Goal: Book appointment/travel/reservation

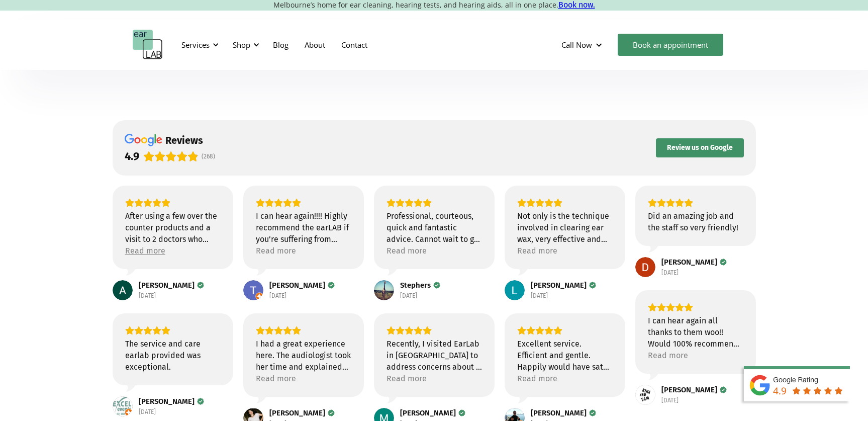
click at [161, 250] on div "Read more" at bounding box center [145, 251] width 40 height 12
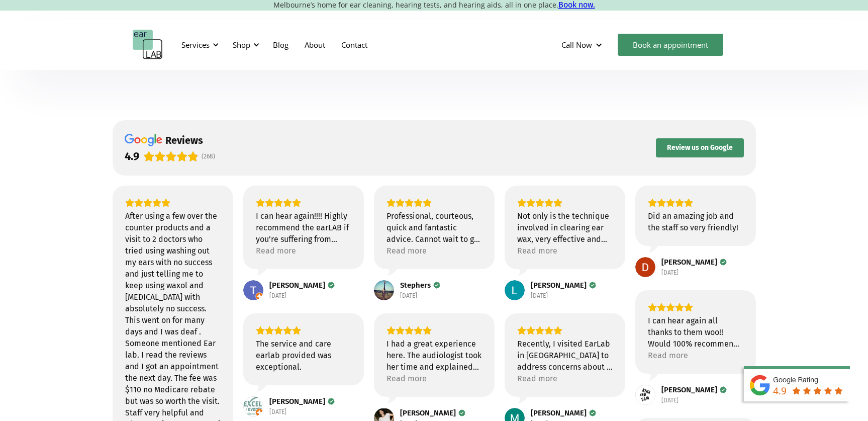
click at [192, 208] on div "After using a few over the counter products and a visit to 2 doctors who tried …" at bounding box center [173, 371] width 96 height 347
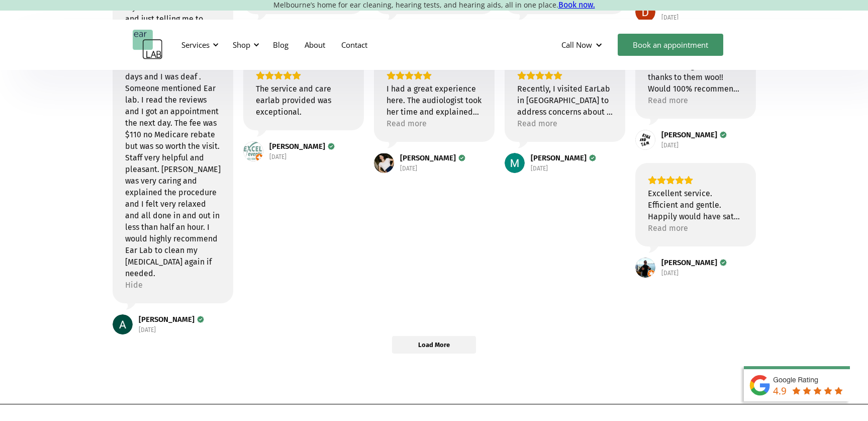
scroll to position [251, 0]
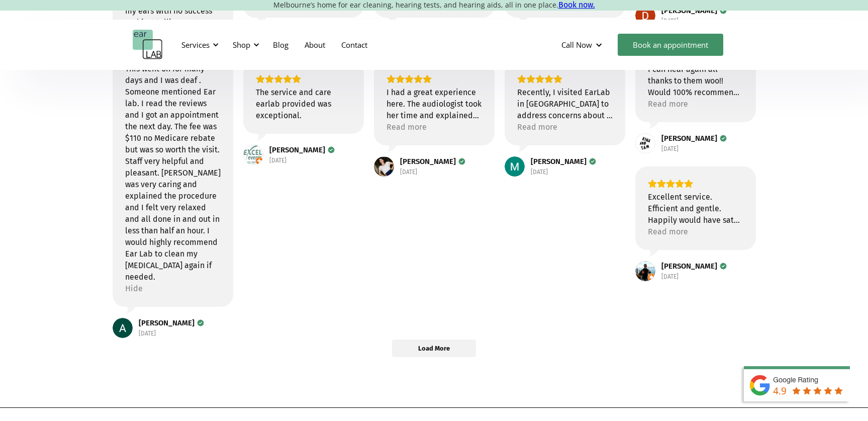
click at [201, 281] on div "After using a few over the counter products and a visit to 2 doctors who tried …" at bounding box center [173, 126] width 96 height 335
click at [104, 179] on div "reviews 4.9 (268) Review us on Google After using a few over the counter produc…" at bounding box center [434, 113] width 858 height 488
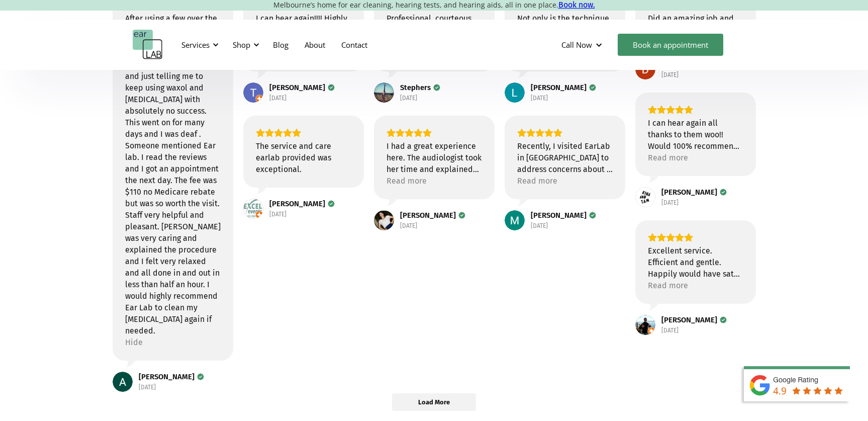
scroll to position [101, 0]
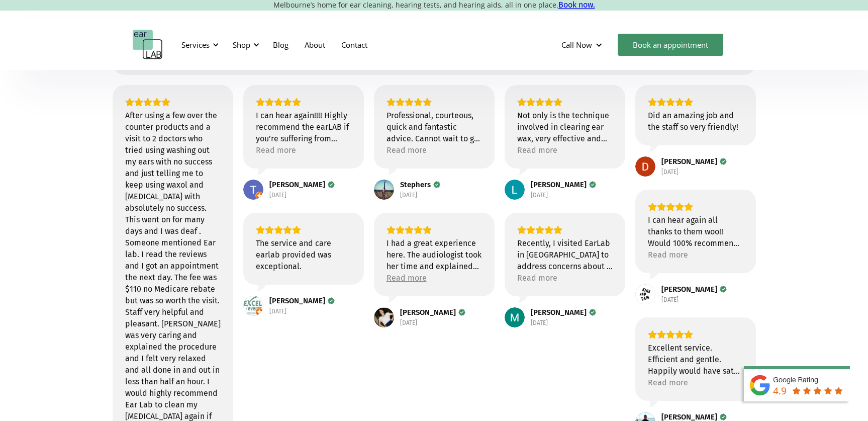
click at [416, 277] on div "Read more" at bounding box center [407, 278] width 40 height 12
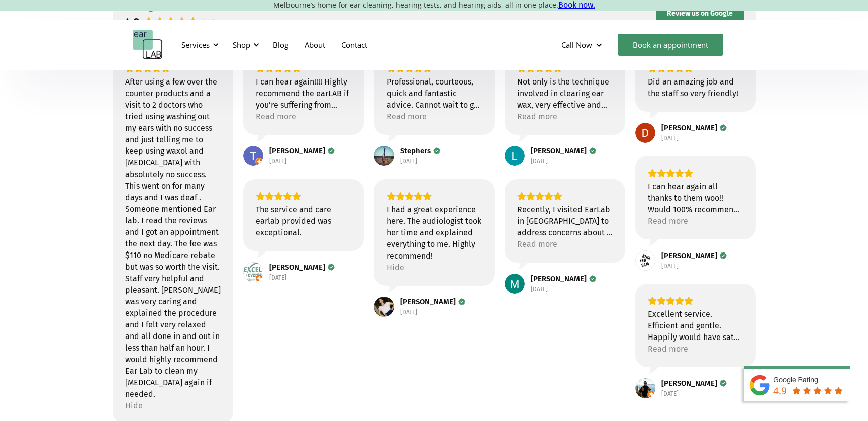
scroll to position [0, 0]
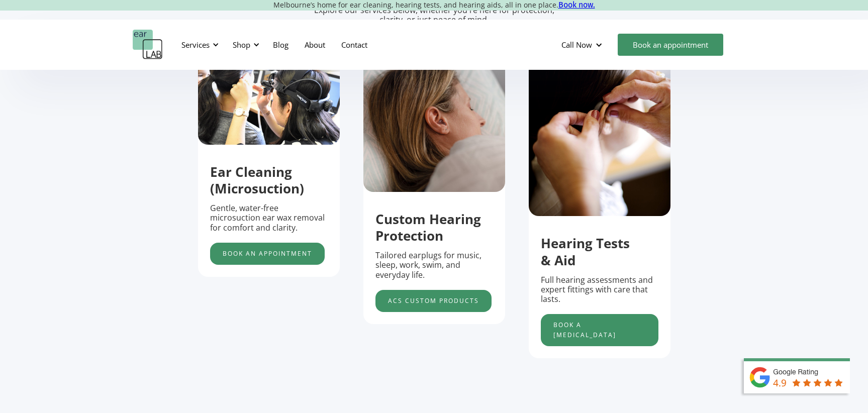
scroll to position [402, 0]
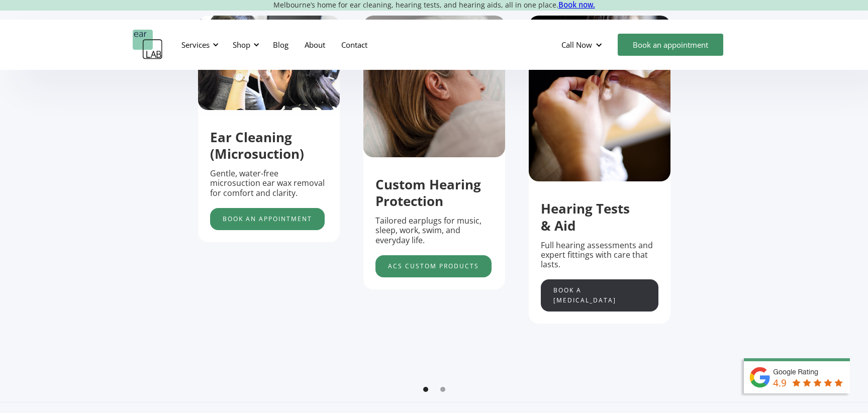
click at [598, 295] on link "Book a [MEDICAL_DATA]" at bounding box center [600, 296] width 118 height 32
